Goal: Task Accomplishment & Management: Complete application form

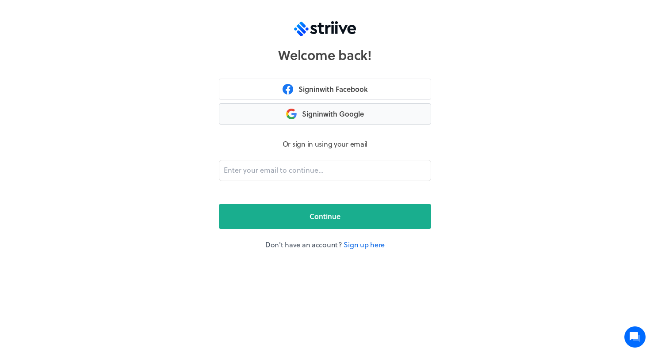
click at [362, 115] on button "Sign in with Google" at bounding box center [325, 113] width 212 height 21
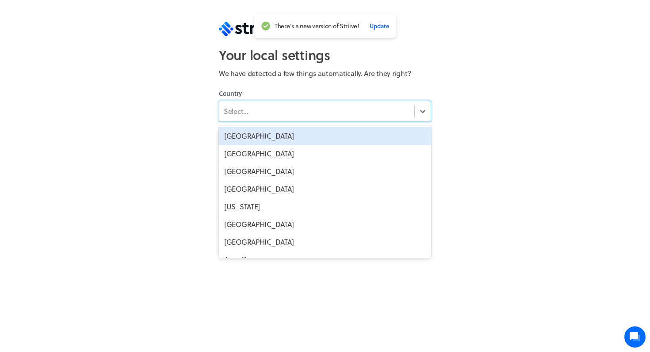
click at [413, 115] on div "Select..." at bounding box center [316, 111] width 195 height 16
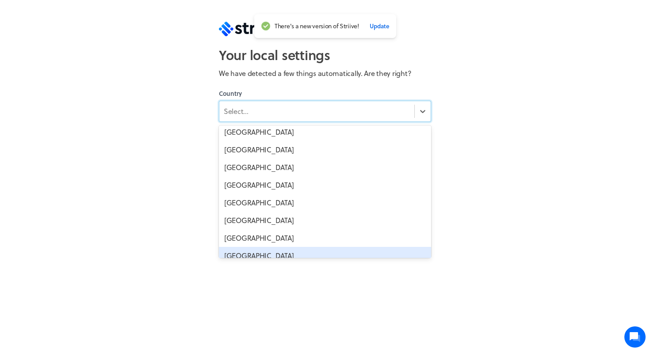
scroll to position [3875, 0]
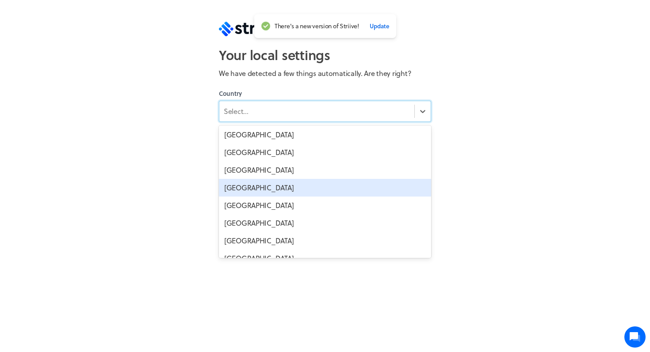
click at [265, 187] on div "[GEOGRAPHIC_DATA]" at bounding box center [325, 188] width 212 height 18
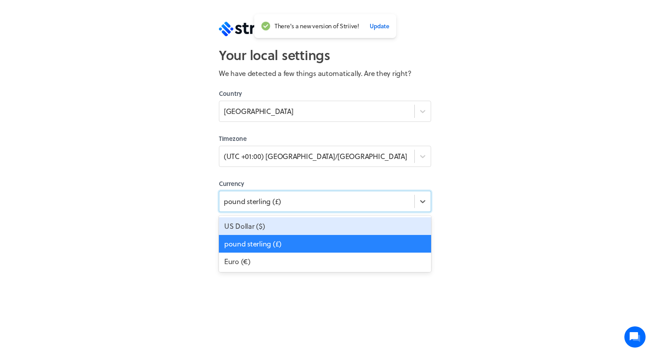
click at [318, 208] on div "pound sterling (£)" at bounding box center [325, 201] width 212 height 21
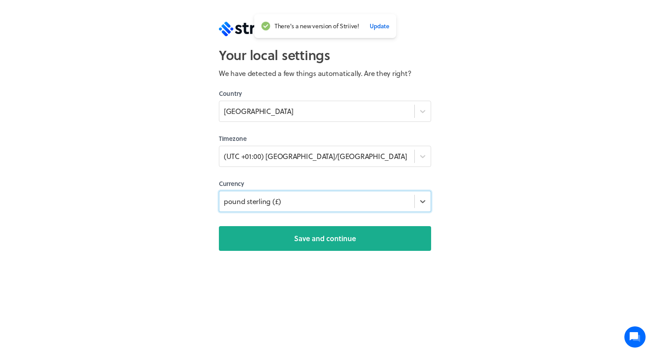
click at [318, 208] on div "pound sterling (£)" at bounding box center [325, 201] width 212 height 21
click at [324, 252] on section "Your local settings We have detected a few things automatically. Are they right…" at bounding box center [325, 132] width 226 height 265
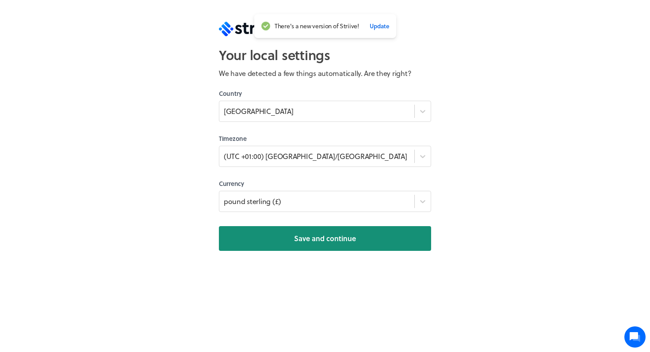
click at [317, 241] on span "Save and continue" at bounding box center [325, 239] width 62 height 11
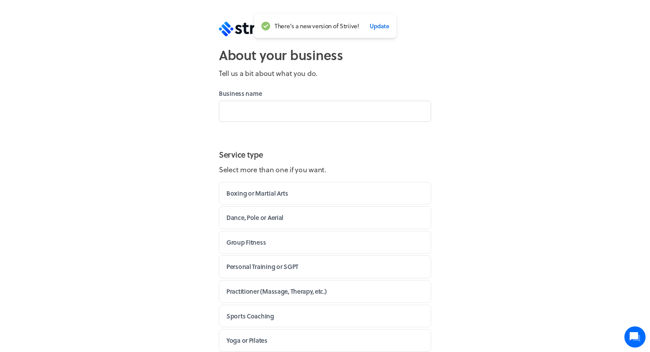
click at [500, 159] on div "About your business Tell us a bit about what you do. Business name Service type…" at bounding box center [325, 176] width 650 height 352
